Goal: Information Seeking & Learning: Learn about a topic

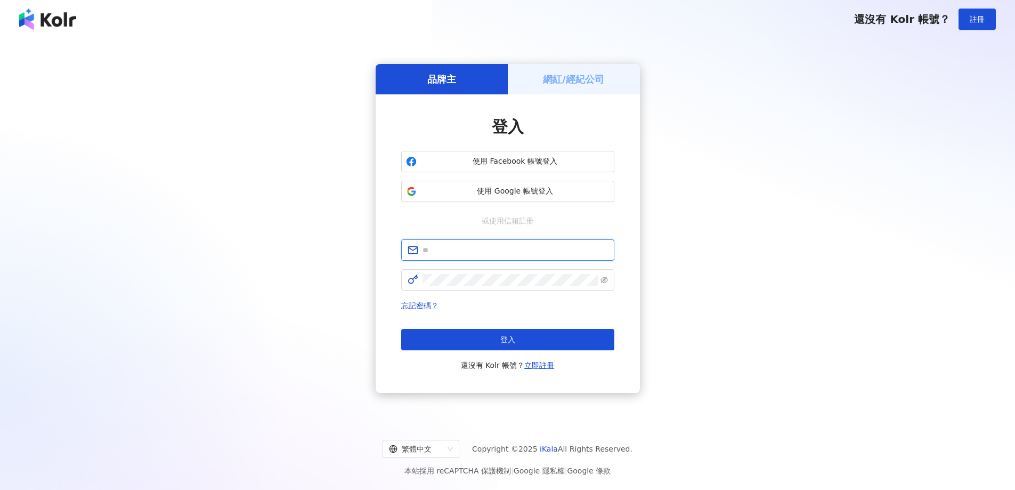
click at [502, 250] on input "text" at bounding box center [515, 250] width 185 height 12
type input "**********"
click button "登入" at bounding box center [507, 339] width 213 height 21
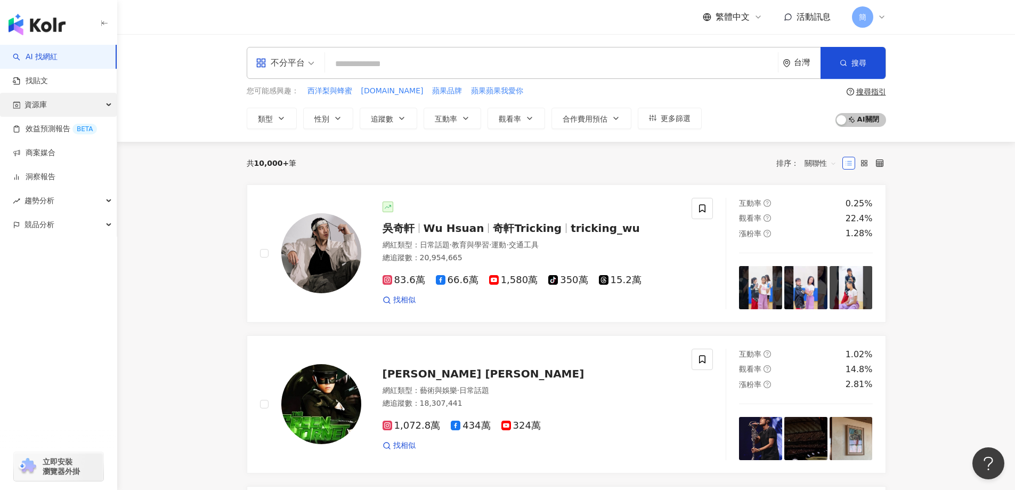
click at [42, 112] on span "資源庫" at bounding box center [36, 105] width 22 height 24
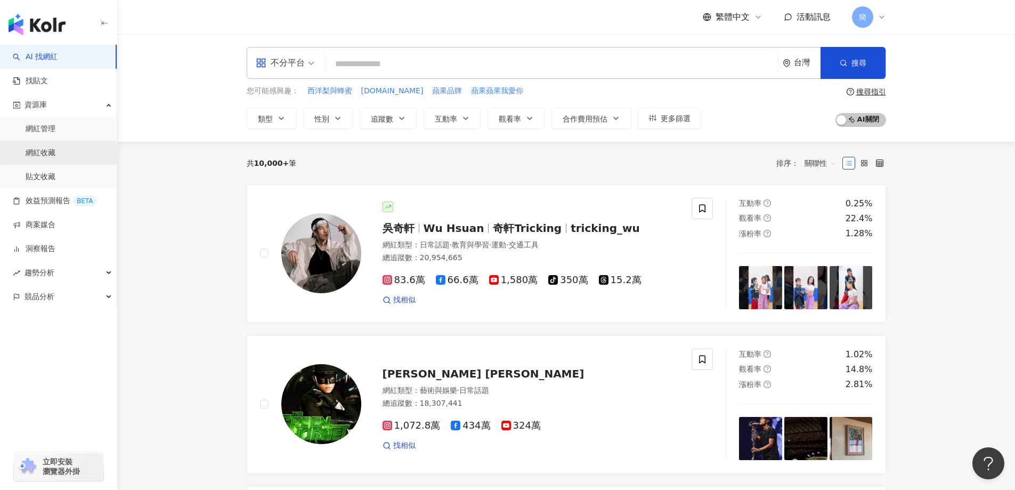
click at [44, 151] on link "網紅收藏" at bounding box center [41, 153] width 30 height 11
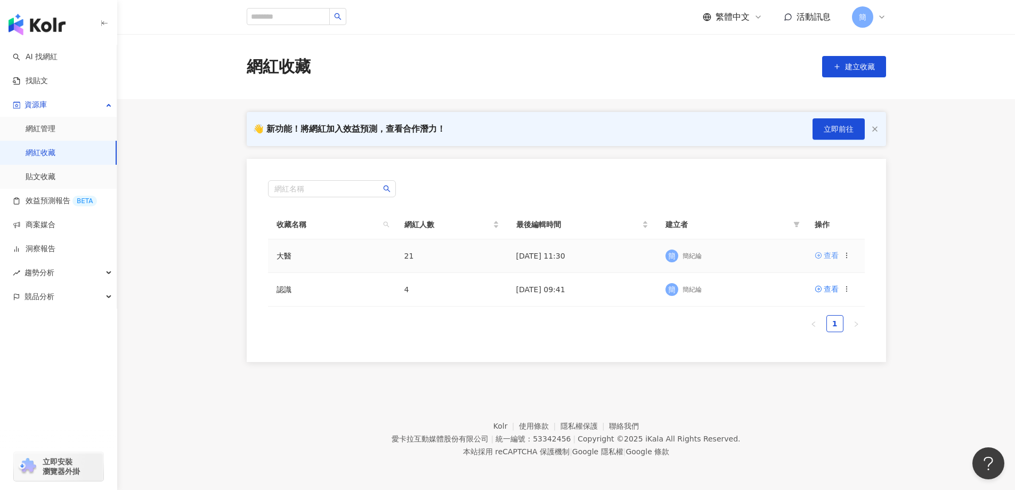
click at [832, 253] on div "查看" at bounding box center [831, 255] width 15 height 12
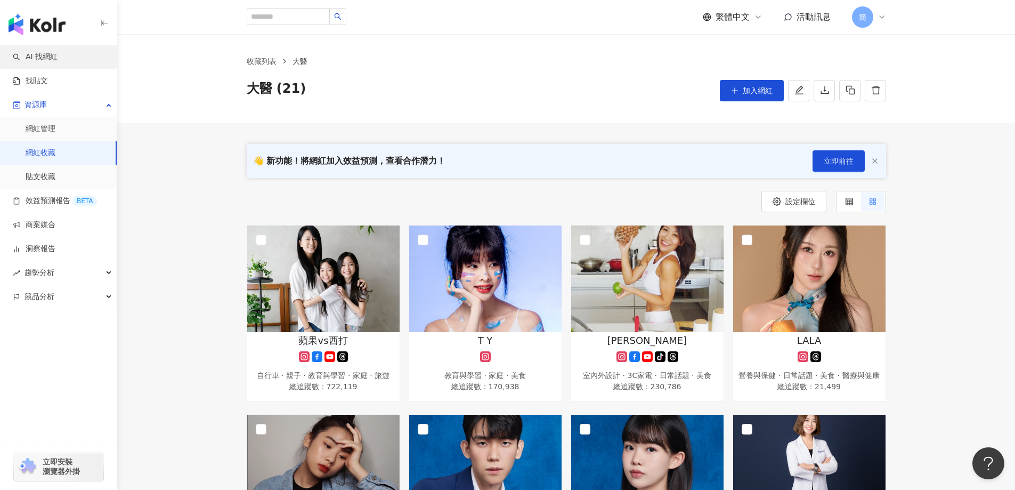
click at [58, 59] on link "AI 找網紅" at bounding box center [35, 57] width 45 height 11
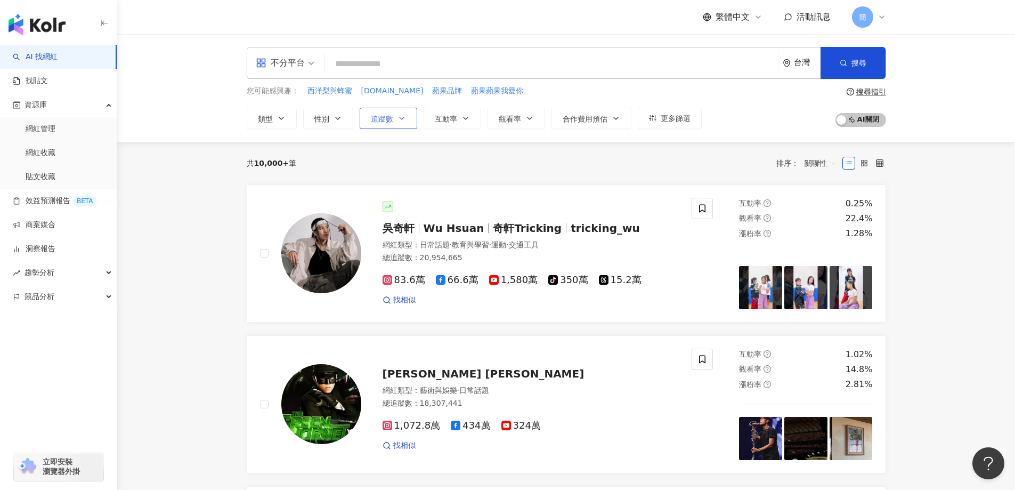
click at [387, 121] on span "追蹤數" at bounding box center [382, 119] width 22 height 9
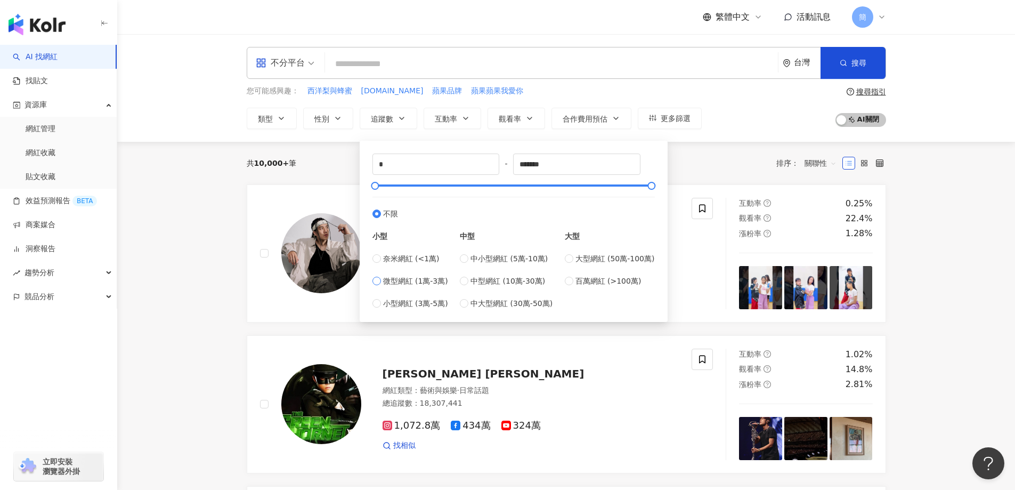
type input "*****"
click at [518, 119] on span "觀看率" at bounding box center [510, 119] width 22 height 9
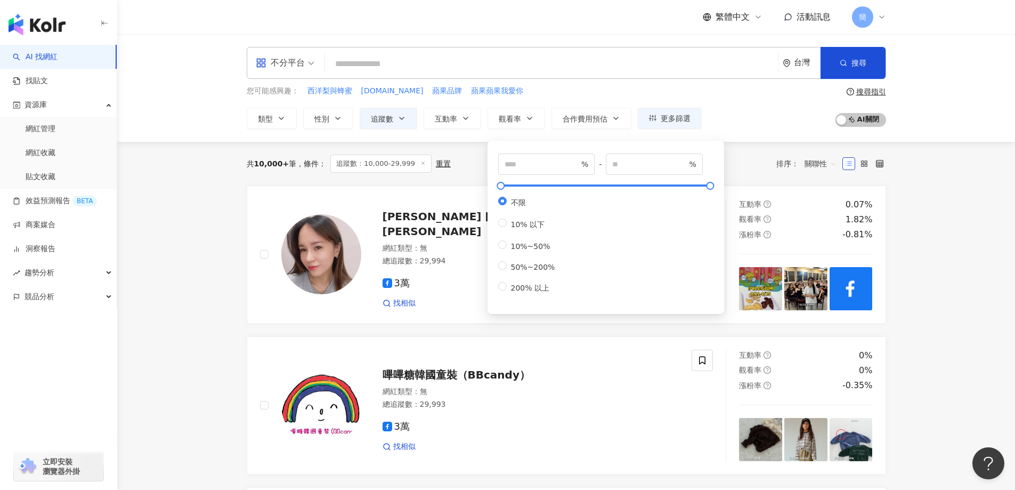
type input "**"
type input "***"
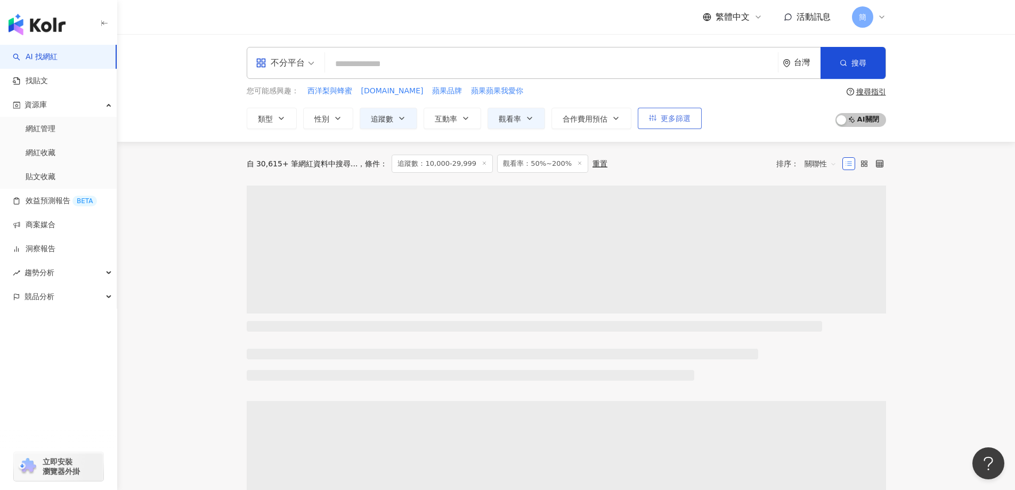
click at [685, 122] on span "更多篩選" at bounding box center [676, 118] width 30 height 9
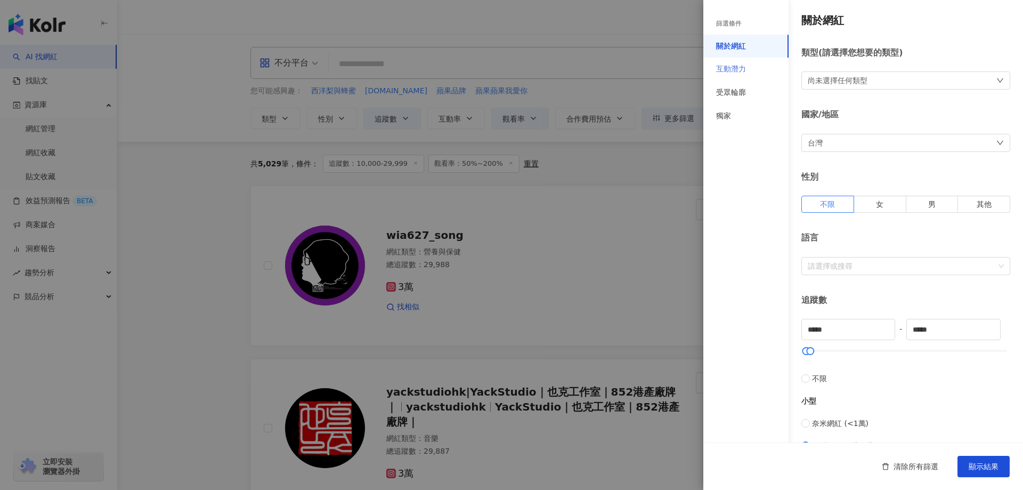
click at [746, 67] on div "互動潛力" at bounding box center [745, 69] width 85 height 23
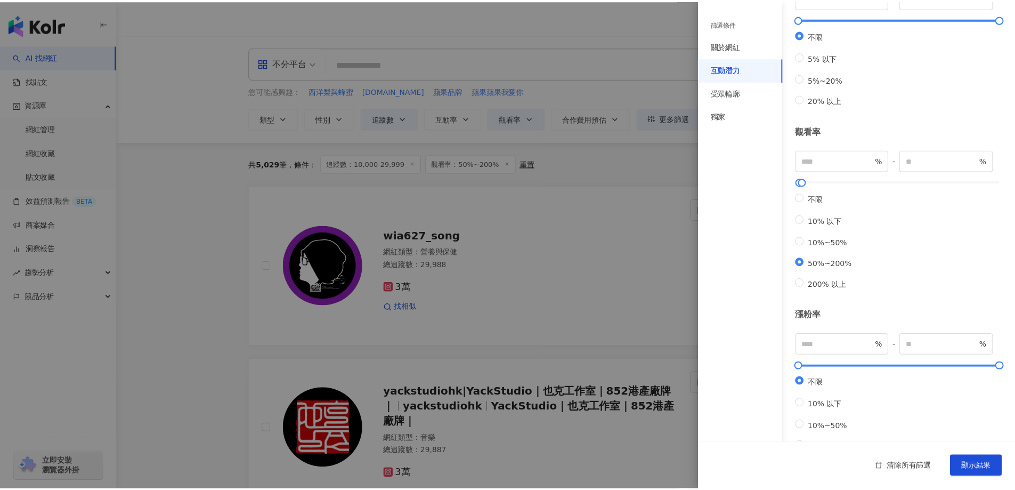
scroll to position [225, 0]
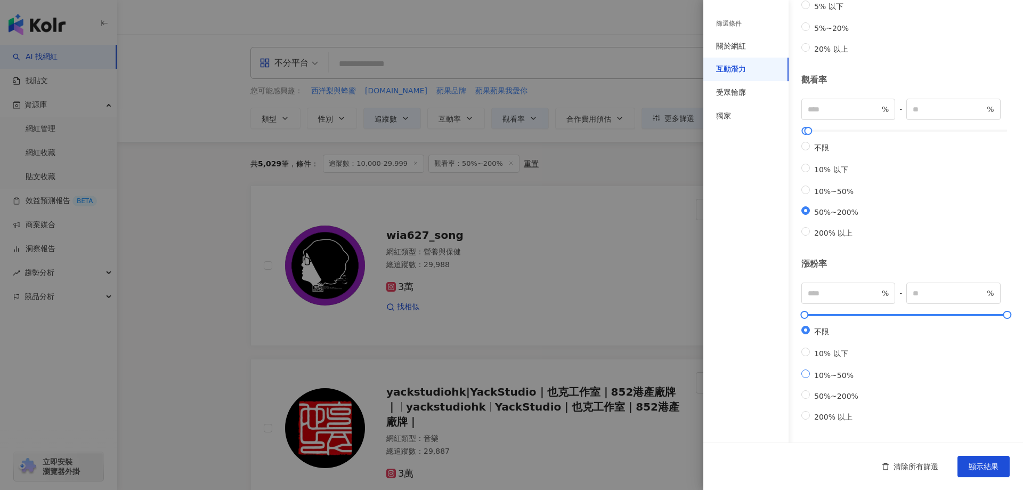
type input "**"
click at [981, 467] on span "顯示結果" at bounding box center [984, 466] width 30 height 9
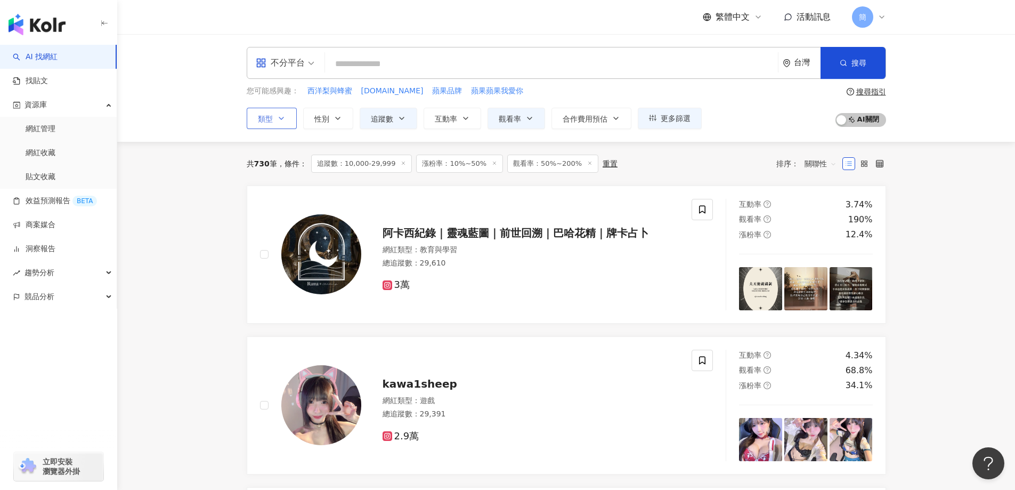
click at [274, 126] on button "類型" at bounding box center [272, 118] width 50 height 21
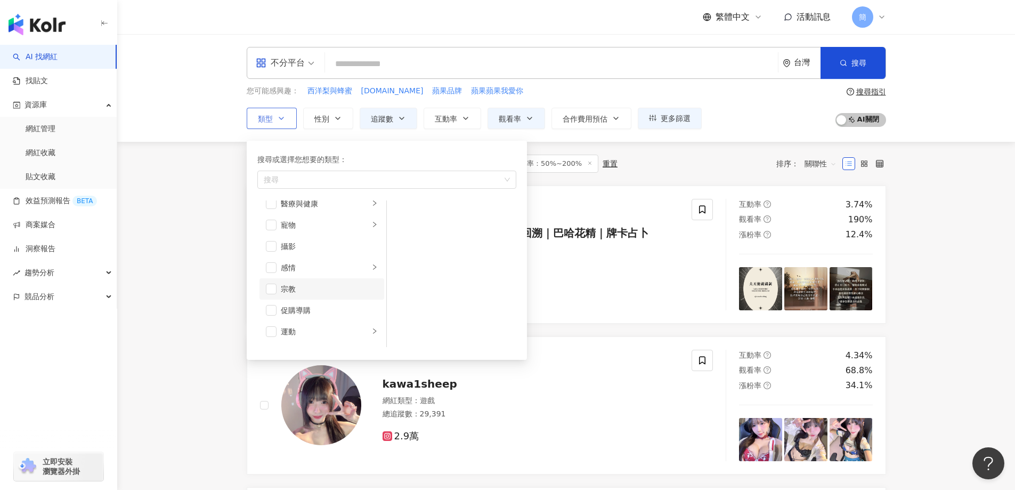
scroll to position [263, 0]
click at [272, 229] on span "button" at bounding box center [271, 227] width 11 height 11
click at [632, 160] on div "共 730 筆 條件 ： 追蹤數：10,000-29,999 漲粉率：10%~50% 觀看率：50%~200% 重置 排序： 關聯性" at bounding box center [566, 164] width 639 height 18
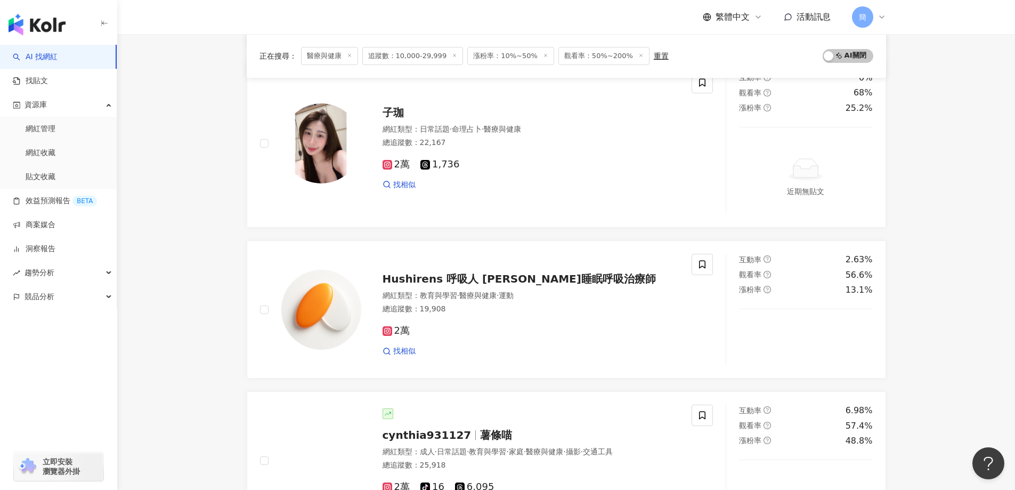
scroll to position [1332, 0]
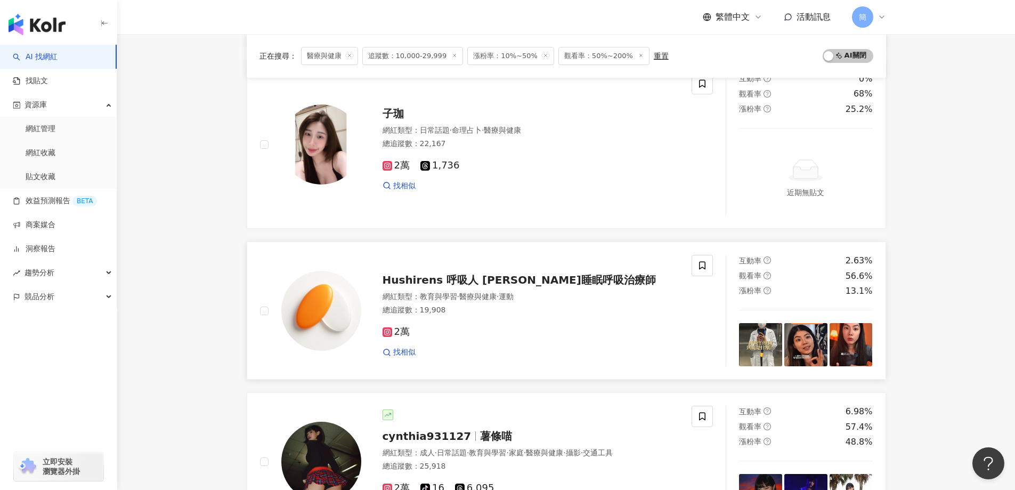
click at [478, 283] on span "Hushirens 呼吸人 [PERSON_NAME]睡眠呼吸治療師" at bounding box center [519, 279] width 273 height 13
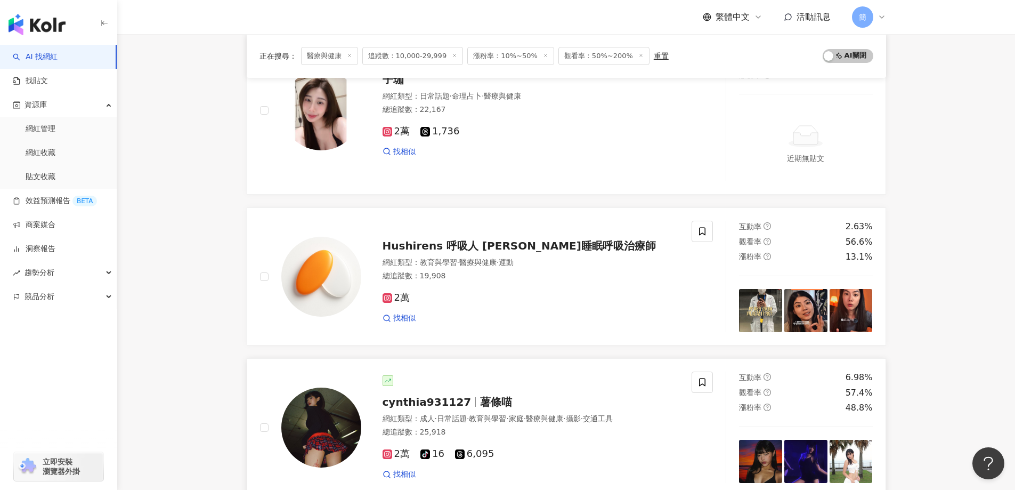
scroll to position [1385, 0]
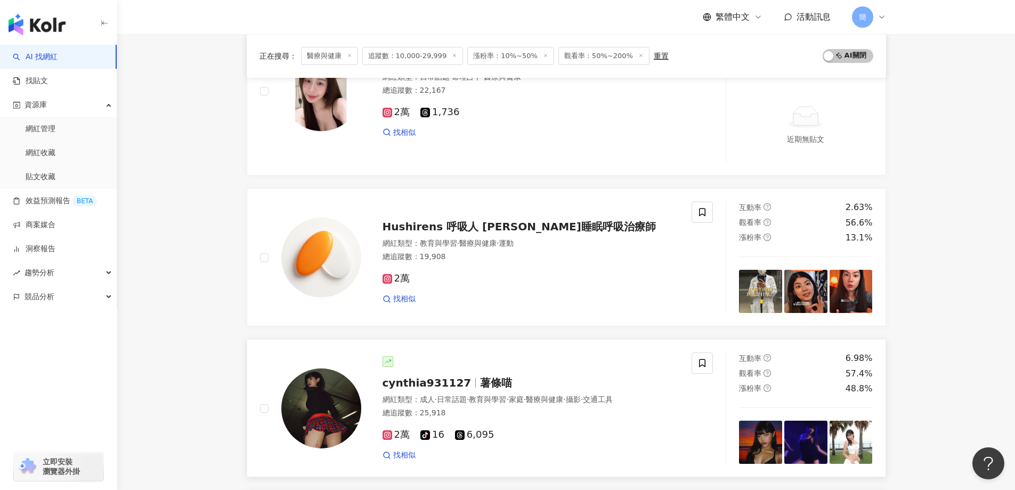
click at [466, 378] on span "cynthia931127" at bounding box center [432, 382] width 98 height 13
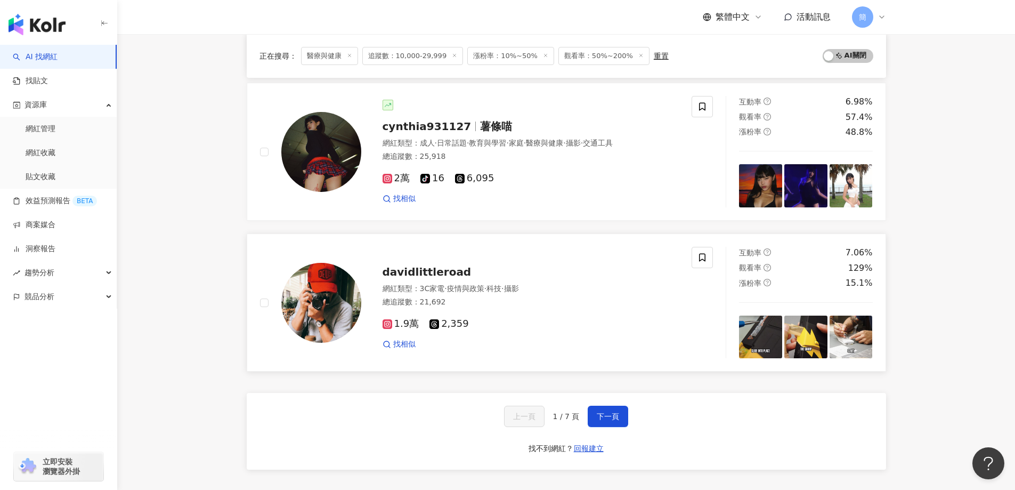
scroll to position [1598, 0]
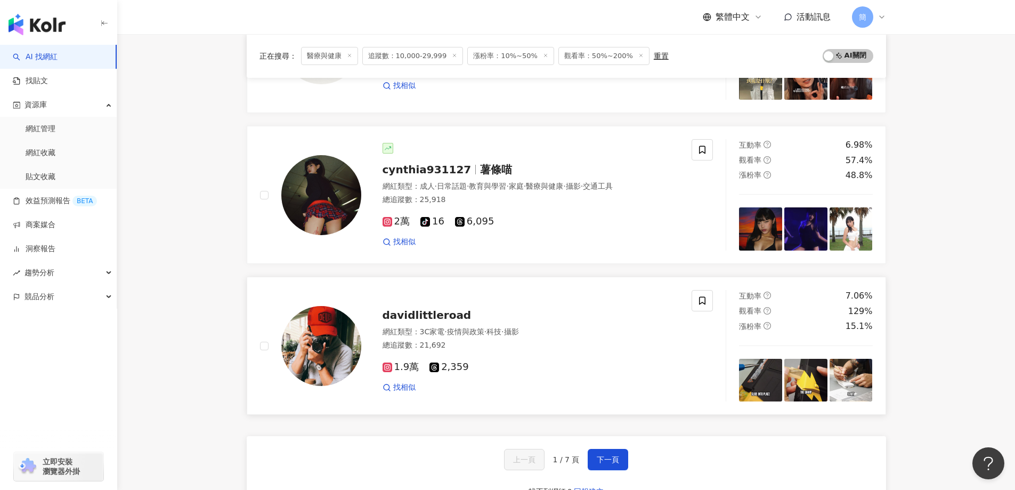
click at [421, 311] on span "davidlittleroad" at bounding box center [427, 314] width 89 height 13
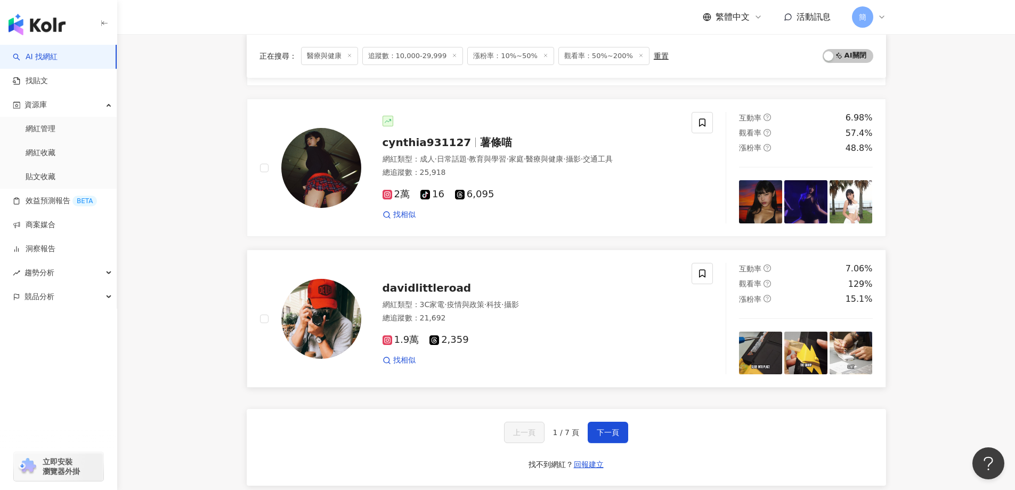
scroll to position [1758, 0]
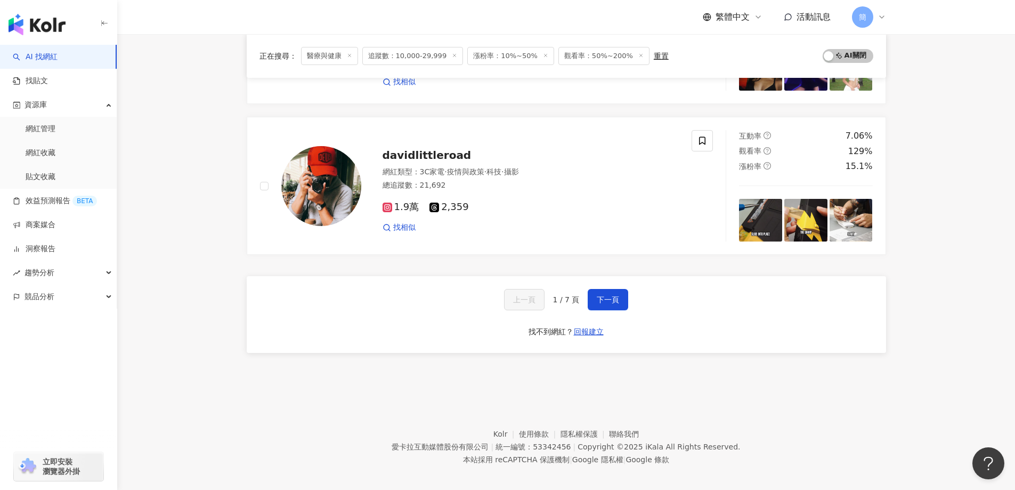
drag, startPoint x: 606, startPoint y: 297, endPoint x: 637, endPoint y: 317, distance: 36.9
click at [606, 297] on span "下一頁" at bounding box center [608, 299] width 22 height 9
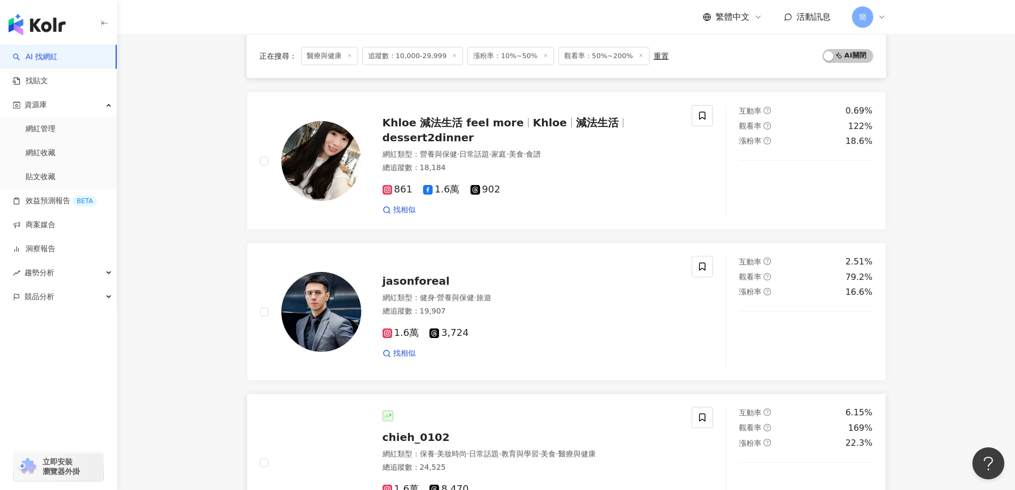
scroll to position [1408, 0]
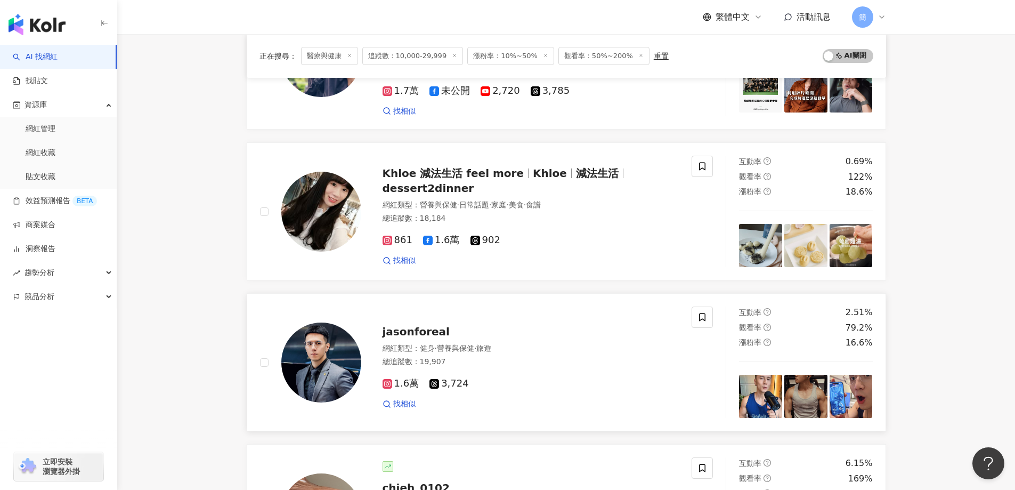
click at [397, 328] on span "jasonforeal" at bounding box center [416, 331] width 67 height 13
click at [439, 167] on span "Khloe 減法生活 feel more" at bounding box center [453, 173] width 141 height 13
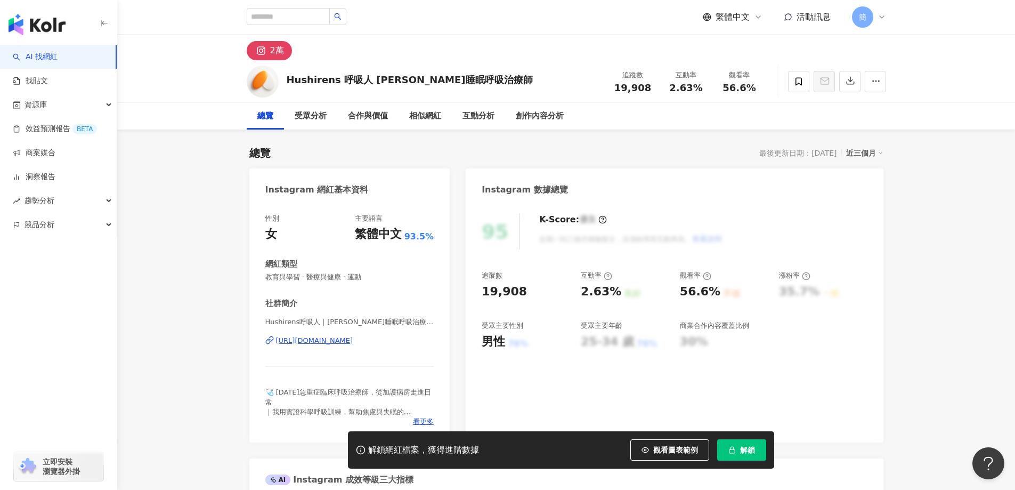
click at [347, 342] on div "https://www.instagram.com/yrm_bnr/" at bounding box center [314, 341] width 77 height 10
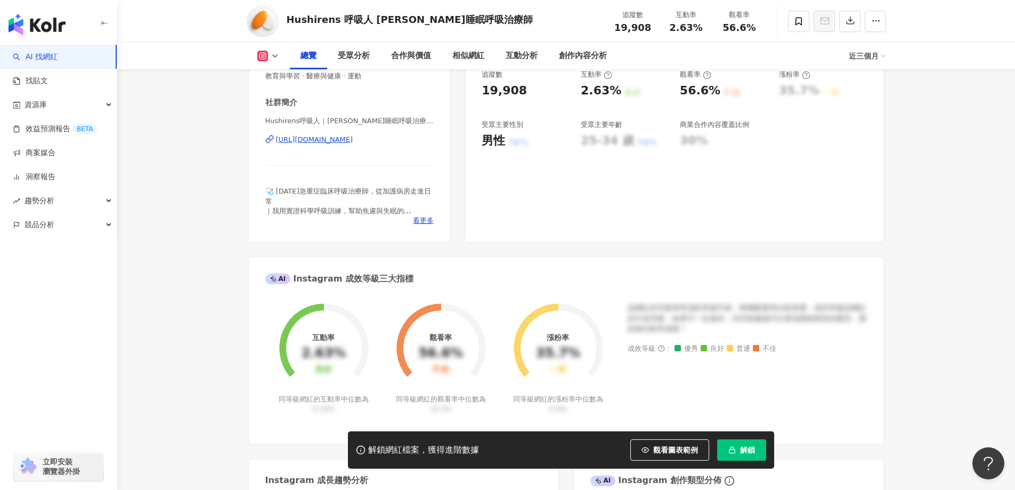
scroll to position [213, 0]
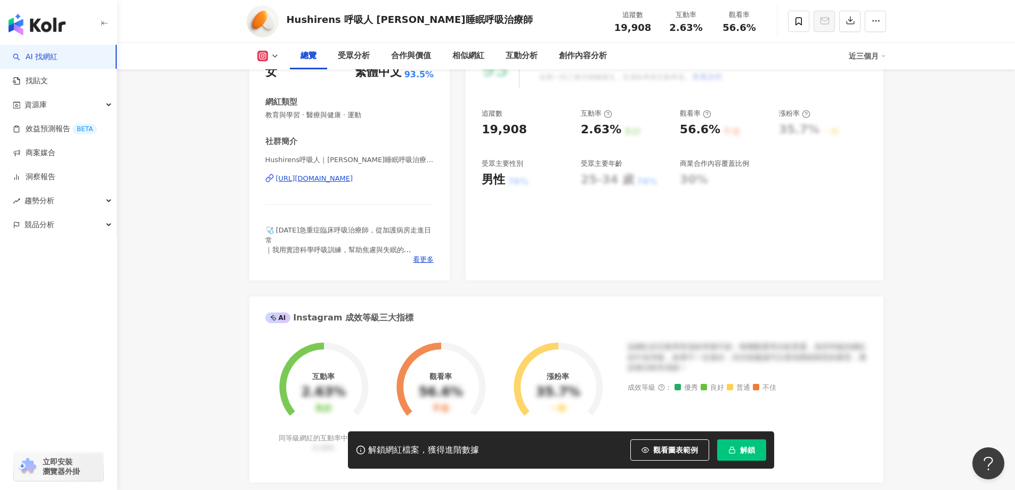
scroll to position [160, 0]
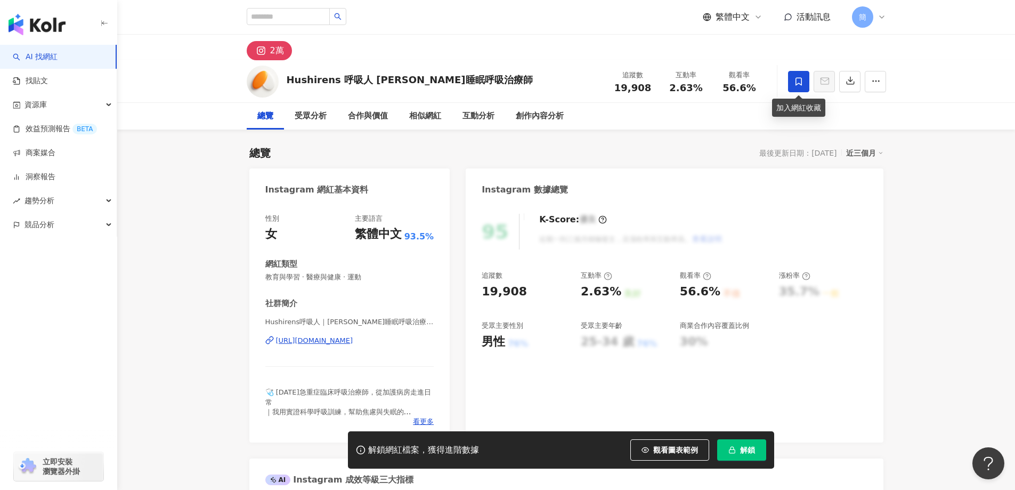
click at [798, 84] on icon at bounding box center [799, 82] width 10 height 10
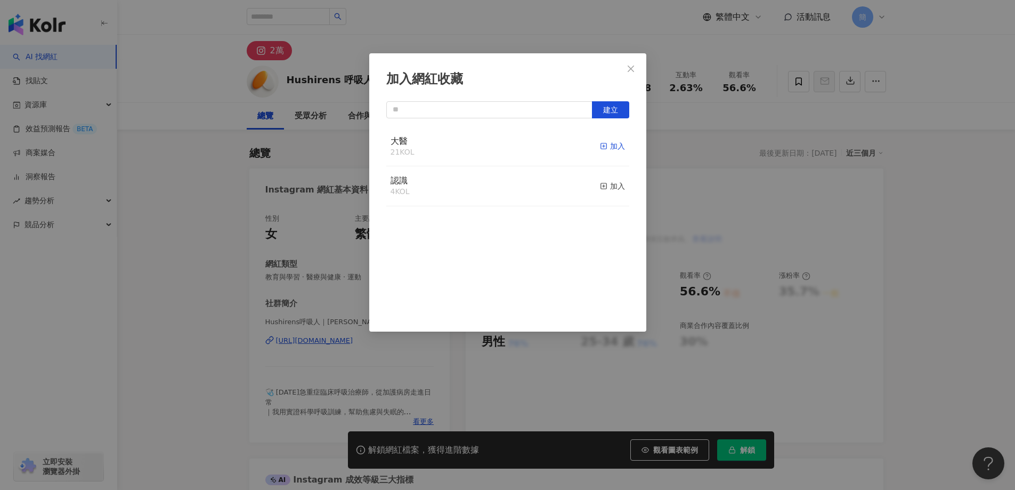
click at [603, 146] on div "加入" at bounding box center [612, 146] width 25 height 12
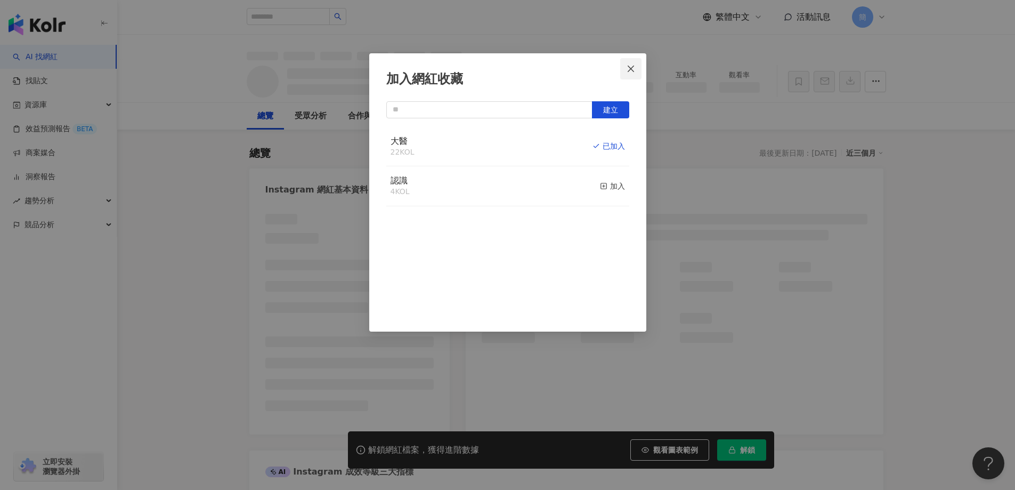
click at [629, 69] on icon "close" at bounding box center [631, 68] width 9 height 9
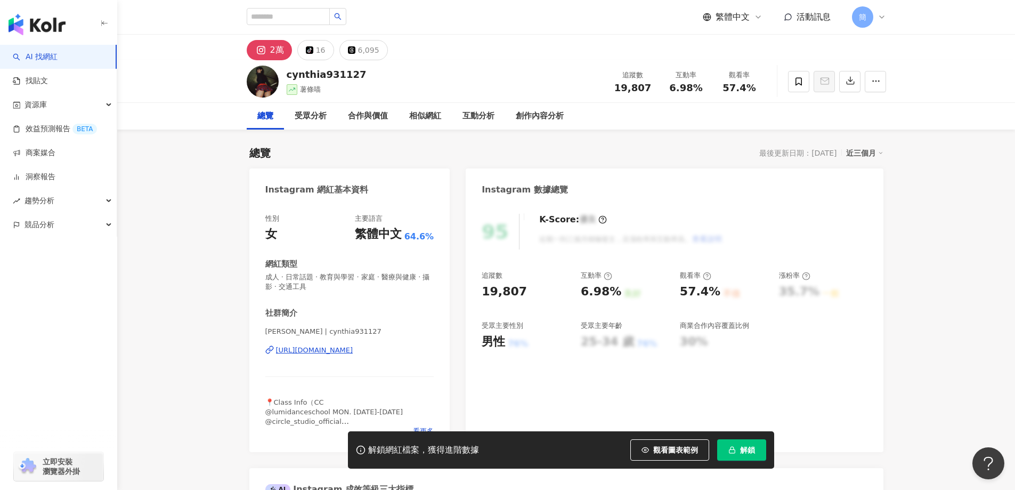
click at [353, 347] on div "https://www.instagram.com/cynthia931127/" at bounding box center [314, 350] width 77 height 10
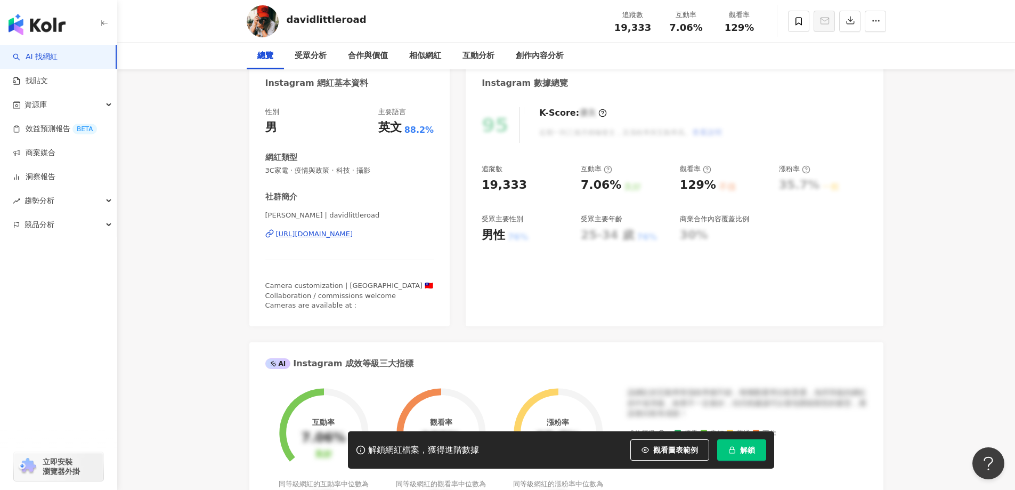
scroll to position [53, 0]
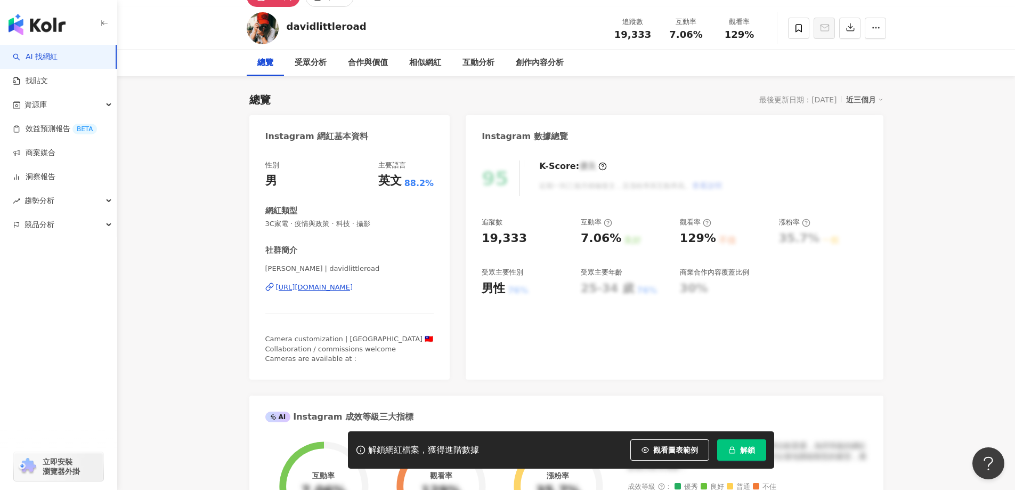
click at [353, 288] on div "[URL][DOMAIN_NAME]" at bounding box center [314, 287] width 77 height 10
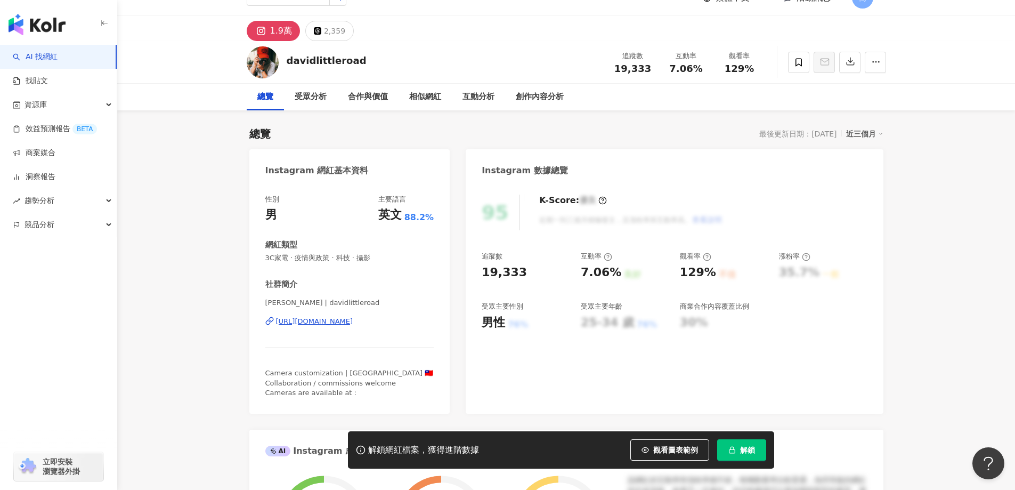
scroll to position [0, 0]
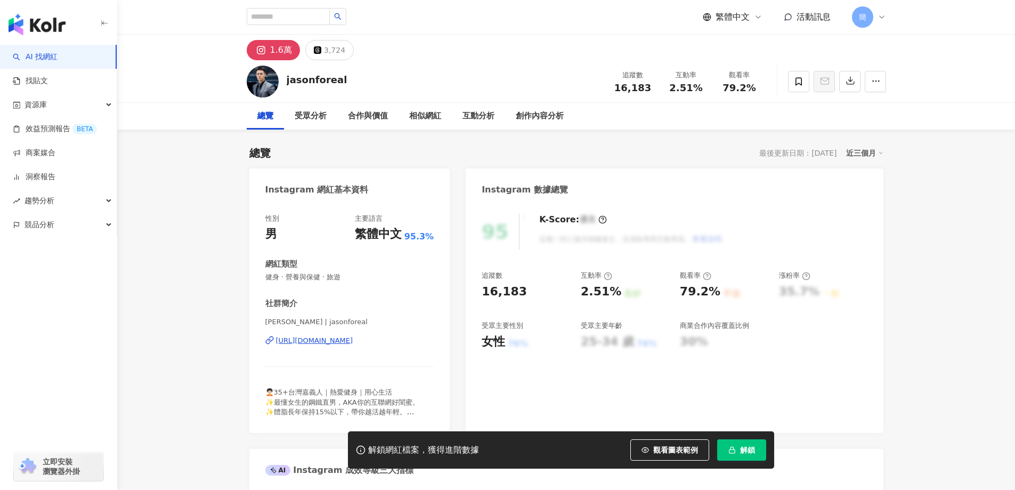
click at [353, 340] on div "https://www.instagram.com/jasonforeal/" at bounding box center [314, 341] width 77 height 10
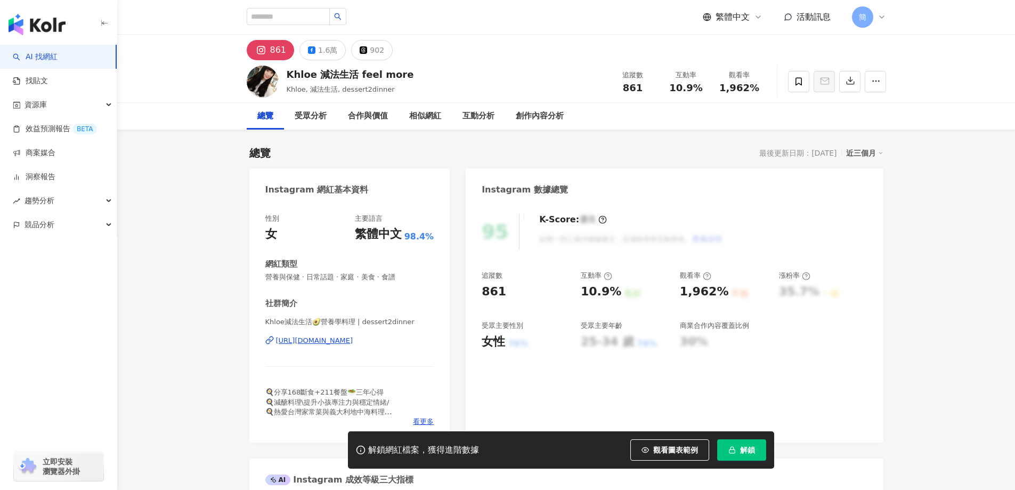
click at [353, 340] on div "https://www.instagram.com/dessert2dinner/" at bounding box center [314, 341] width 77 height 10
click at [315, 52] on button "1.6萬" at bounding box center [322, 50] width 46 height 20
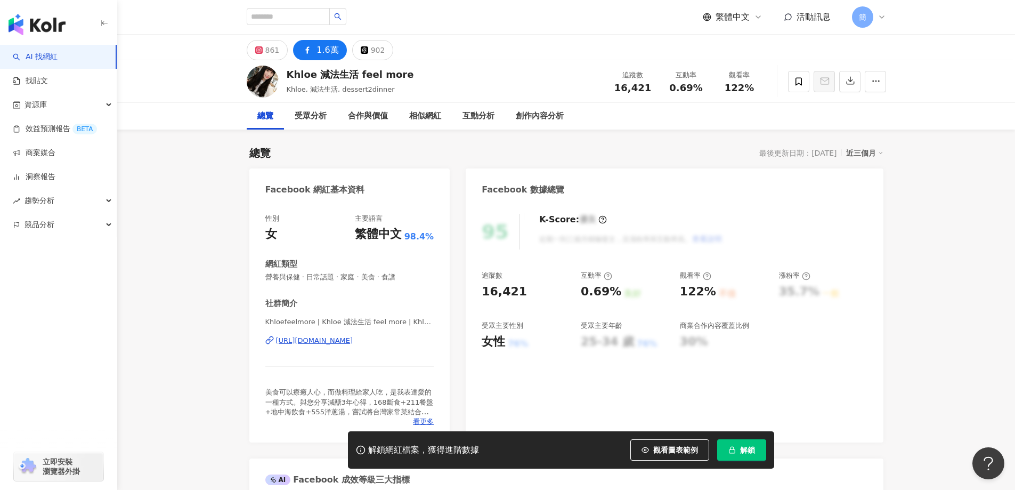
click at [353, 339] on div "https://www.facebook.com/1917639814920552" at bounding box center [314, 341] width 77 height 10
